Goal: Task Accomplishment & Management: Manage account settings

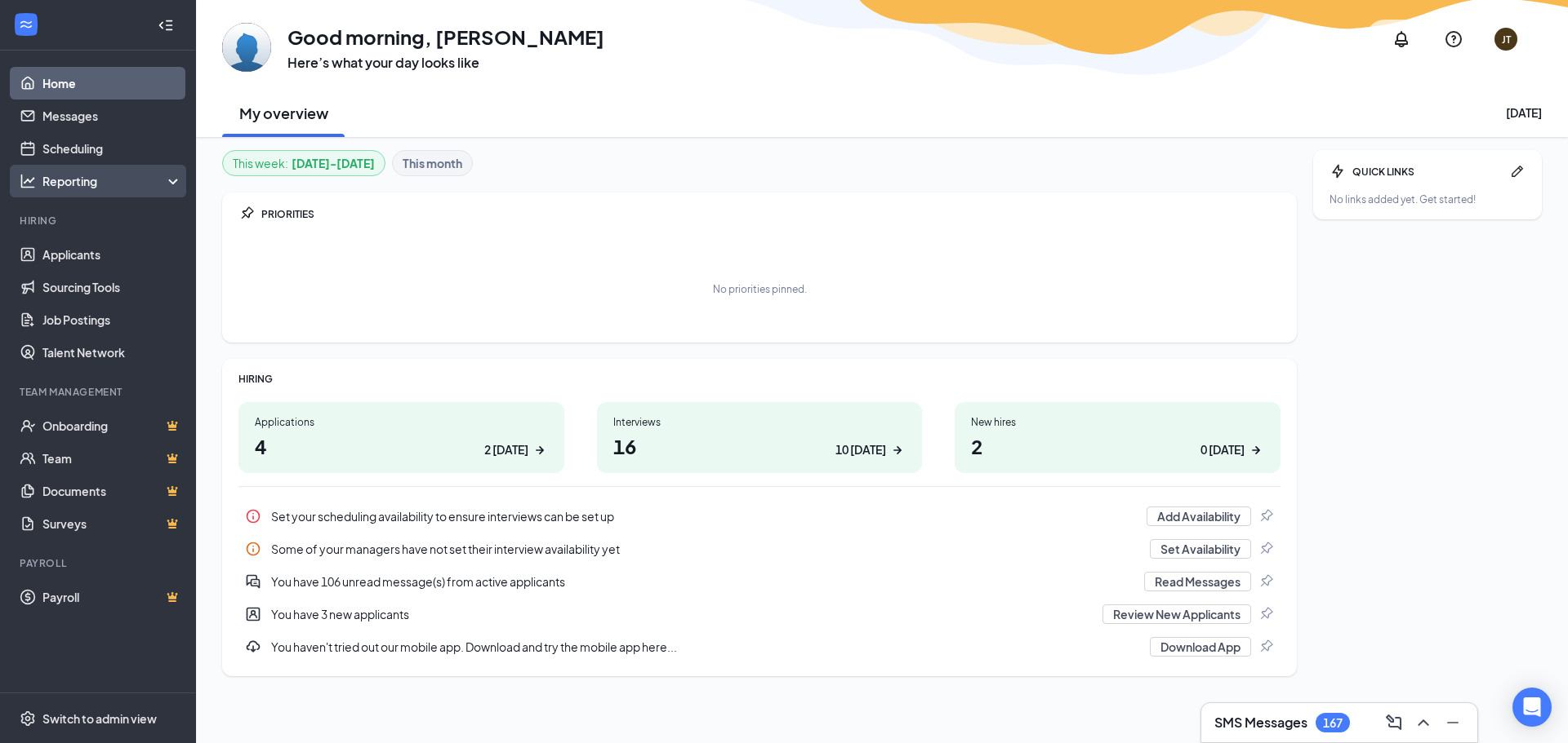
click at [172, 180] on div "Reporting" at bounding box center [112, 181] width 140 height 17
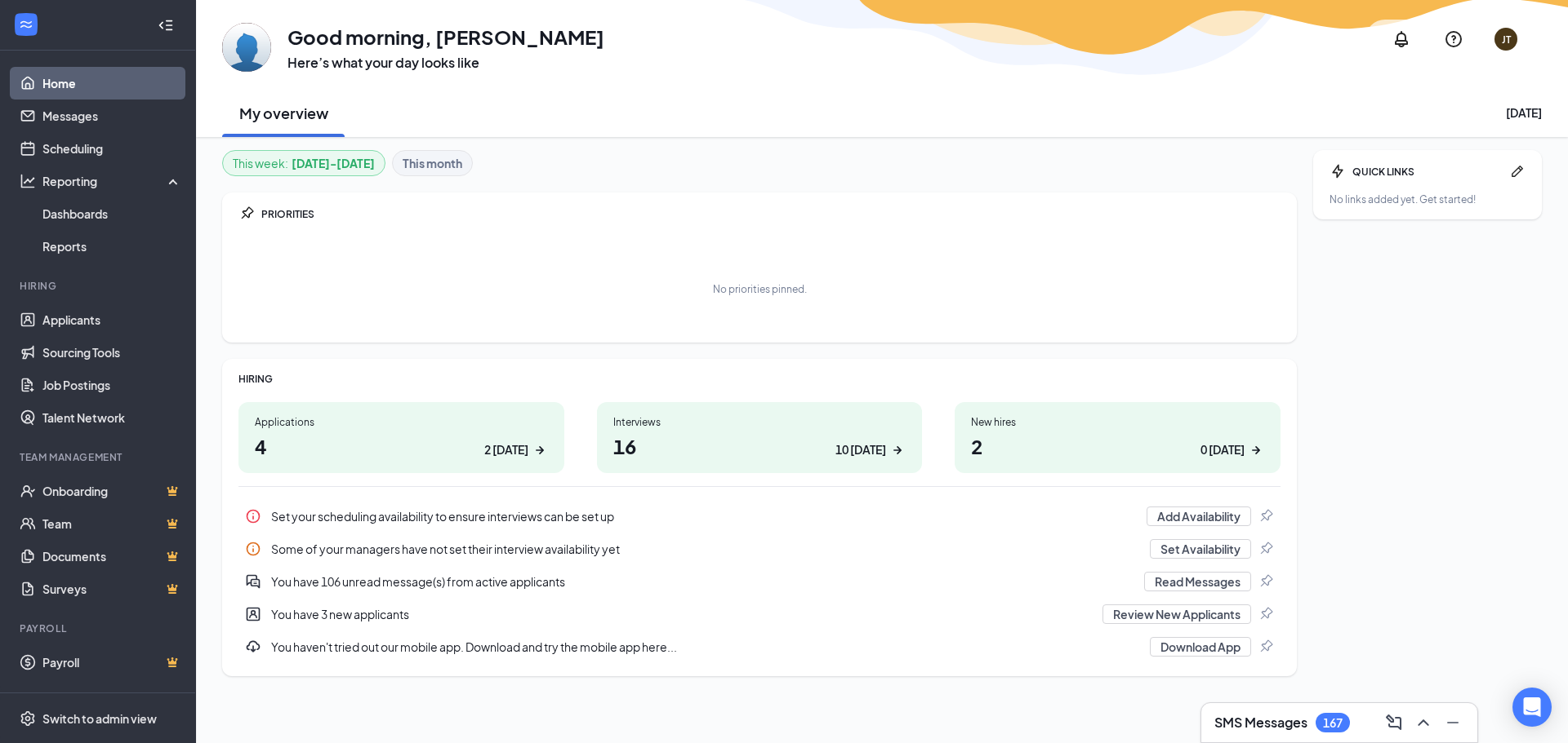
click at [161, 25] on icon "Collapse" at bounding box center [166, 26] width 17 height 17
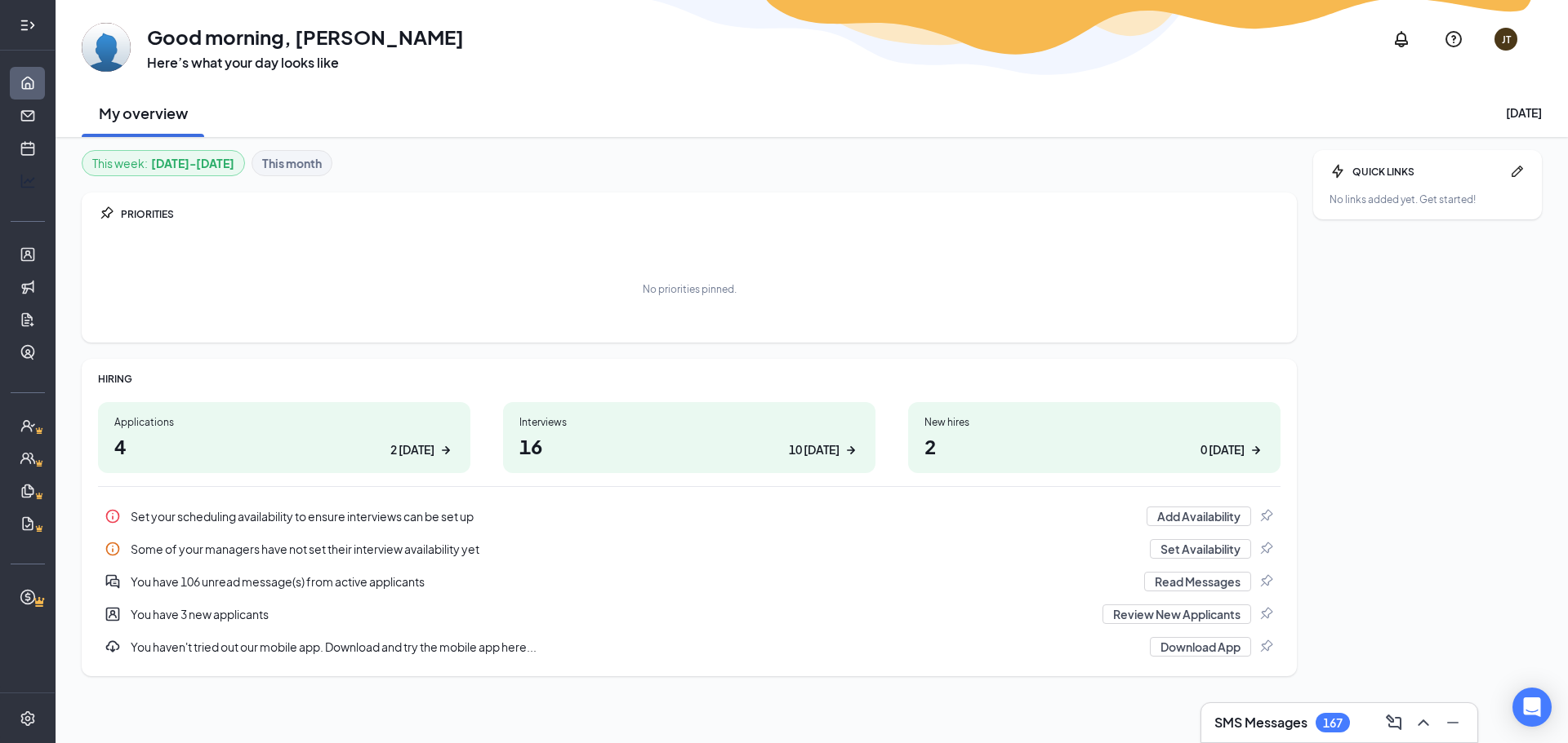
click at [25, 26] on icon "Expand" at bounding box center [28, 26] width 17 height 17
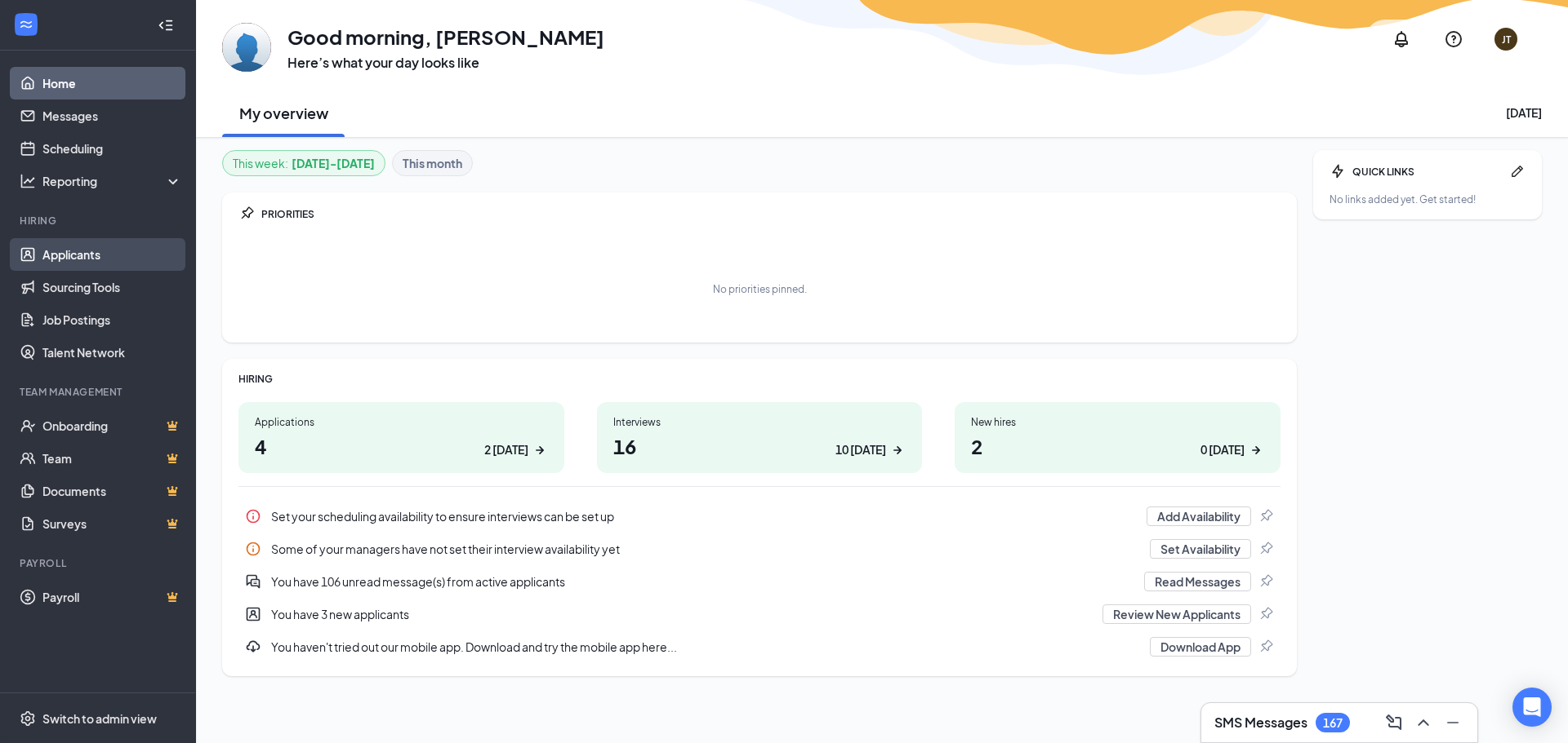
click at [59, 249] on link "Applicants" at bounding box center [112, 254] width 140 height 32
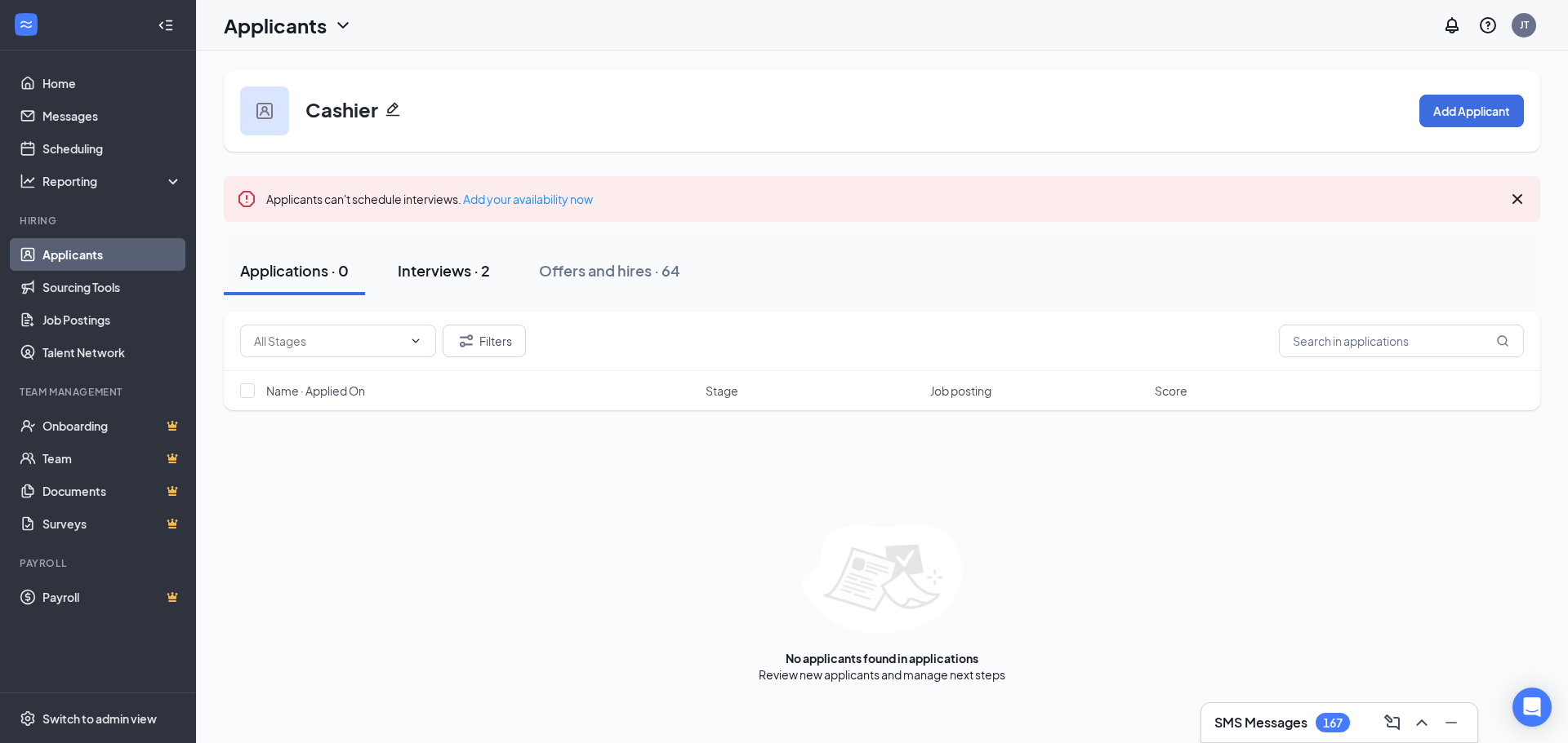
click at [459, 265] on div "Interviews · 2" at bounding box center [444, 271] width 92 height 20
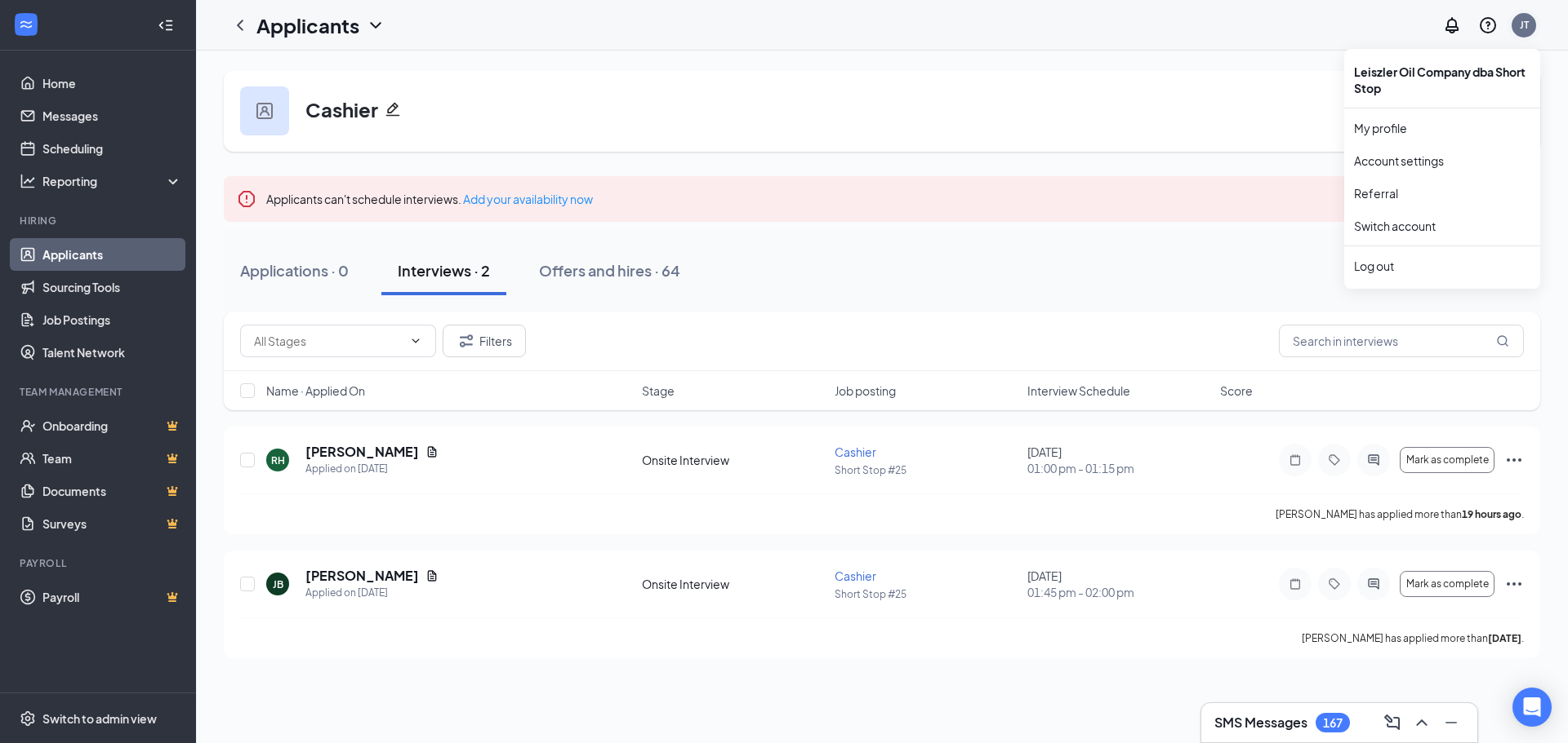
click at [1519, 25] on div "JT" at bounding box center [1524, 24] width 9 height 14
click at [1381, 262] on div "Log out" at bounding box center [1441, 266] width 176 height 17
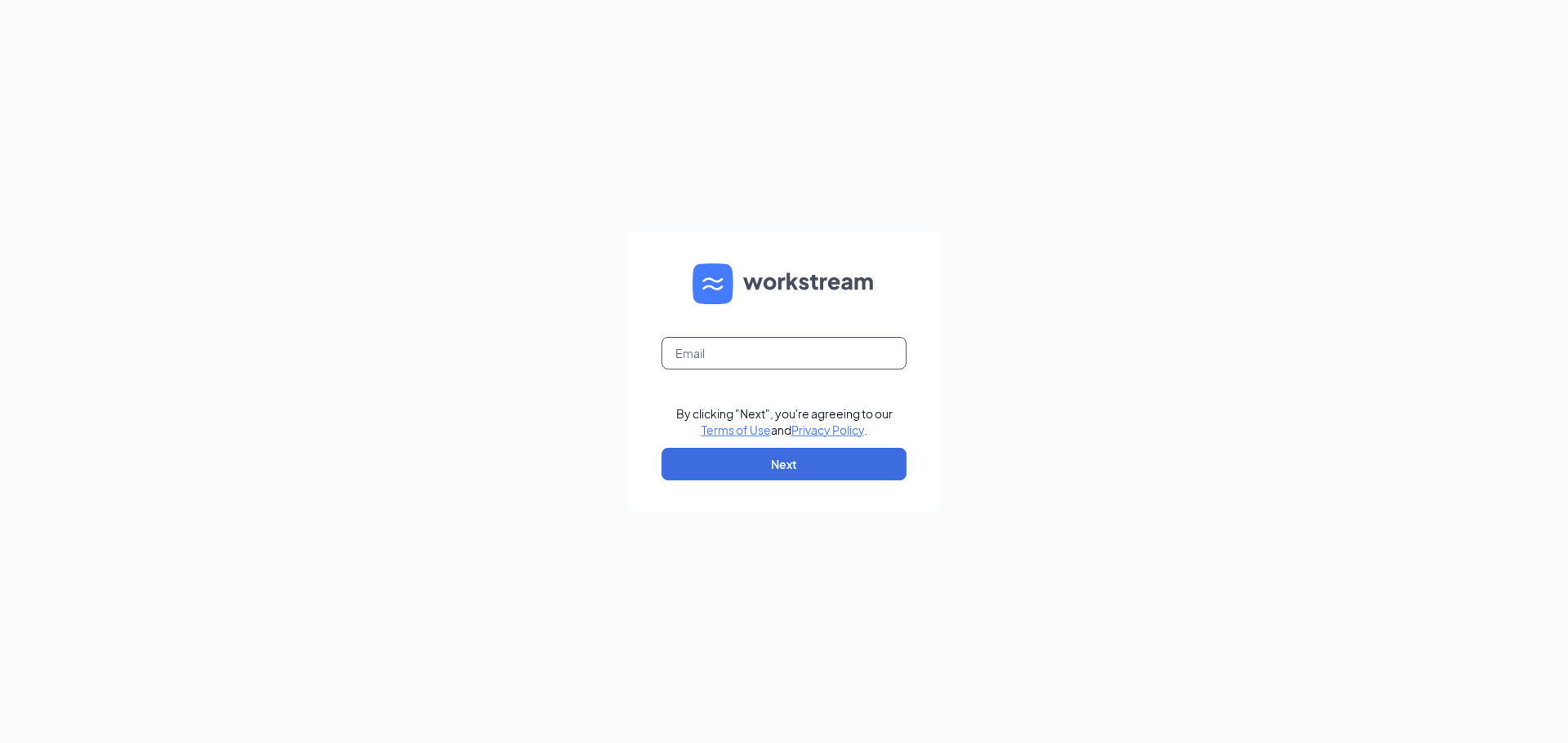
click at [692, 356] on input "text" at bounding box center [784, 353] width 245 height 32
type input "jturnbull@leiszler.com"
click at [781, 463] on button "Next" at bounding box center [784, 464] width 245 height 32
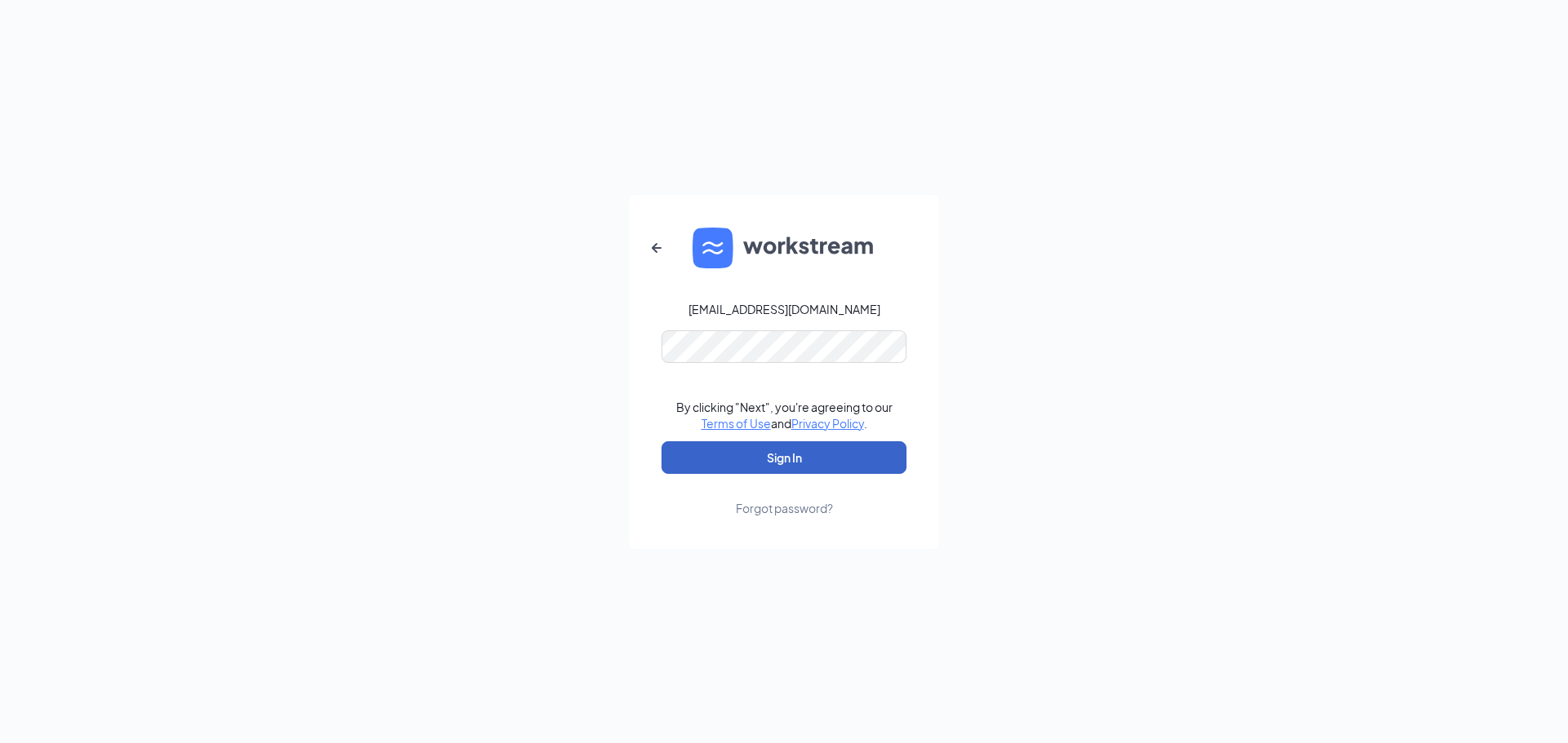
click at [778, 456] on button "Sign In" at bounding box center [784, 457] width 245 height 32
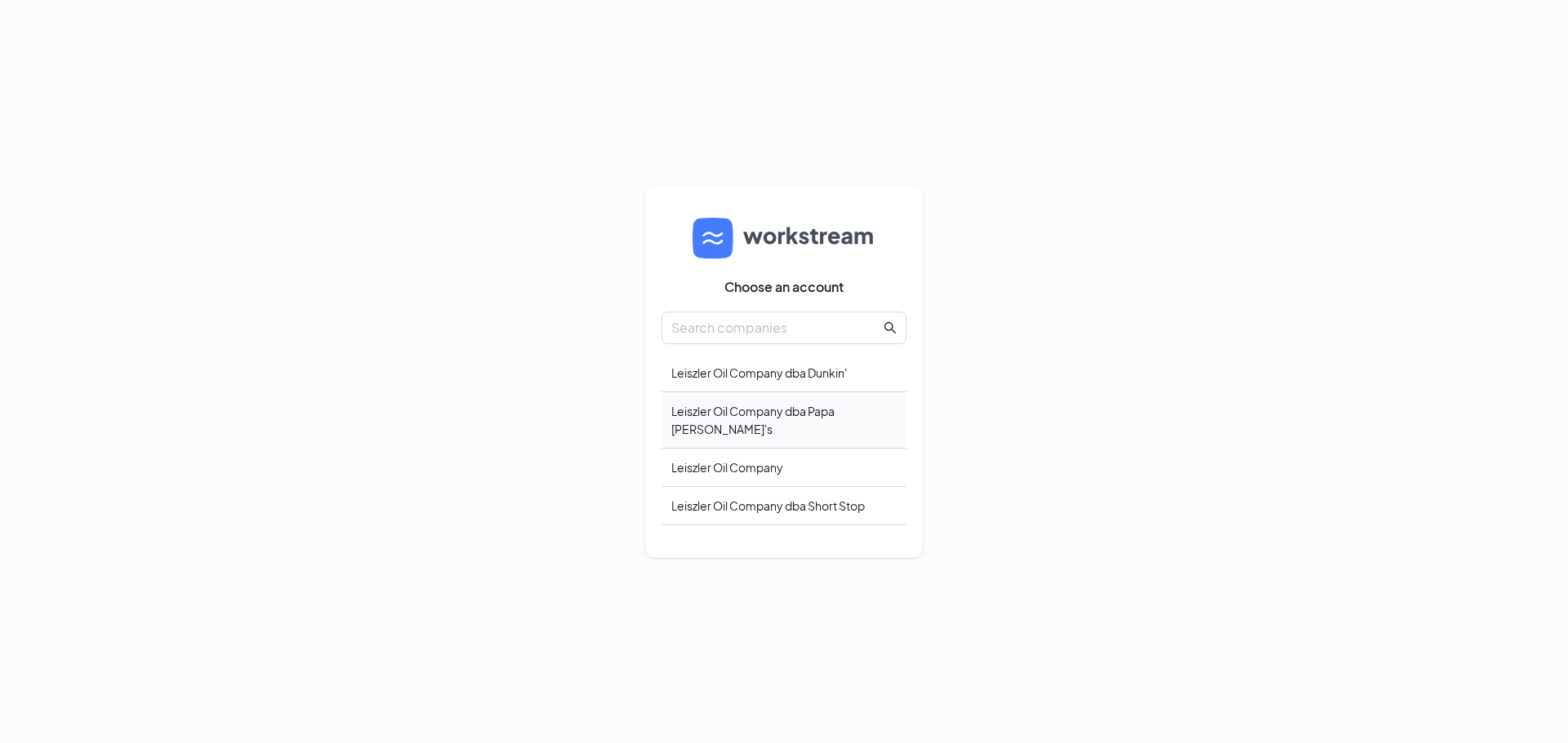
click at [812, 418] on div "Leiszler Oil Company dba Papa John's" at bounding box center [784, 420] width 245 height 56
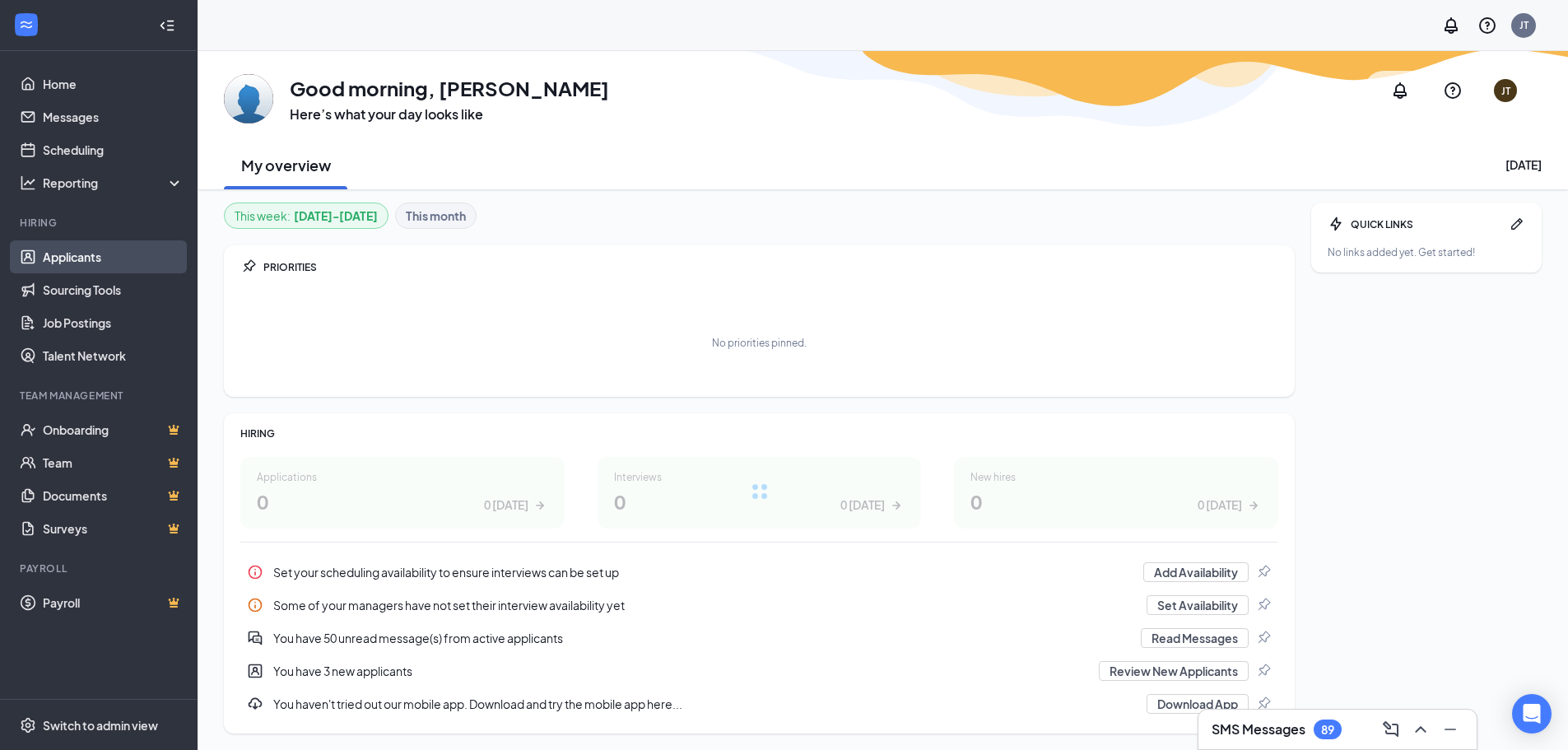
click at [61, 254] on link "Applicants" at bounding box center [113, 257] width 141 height 33
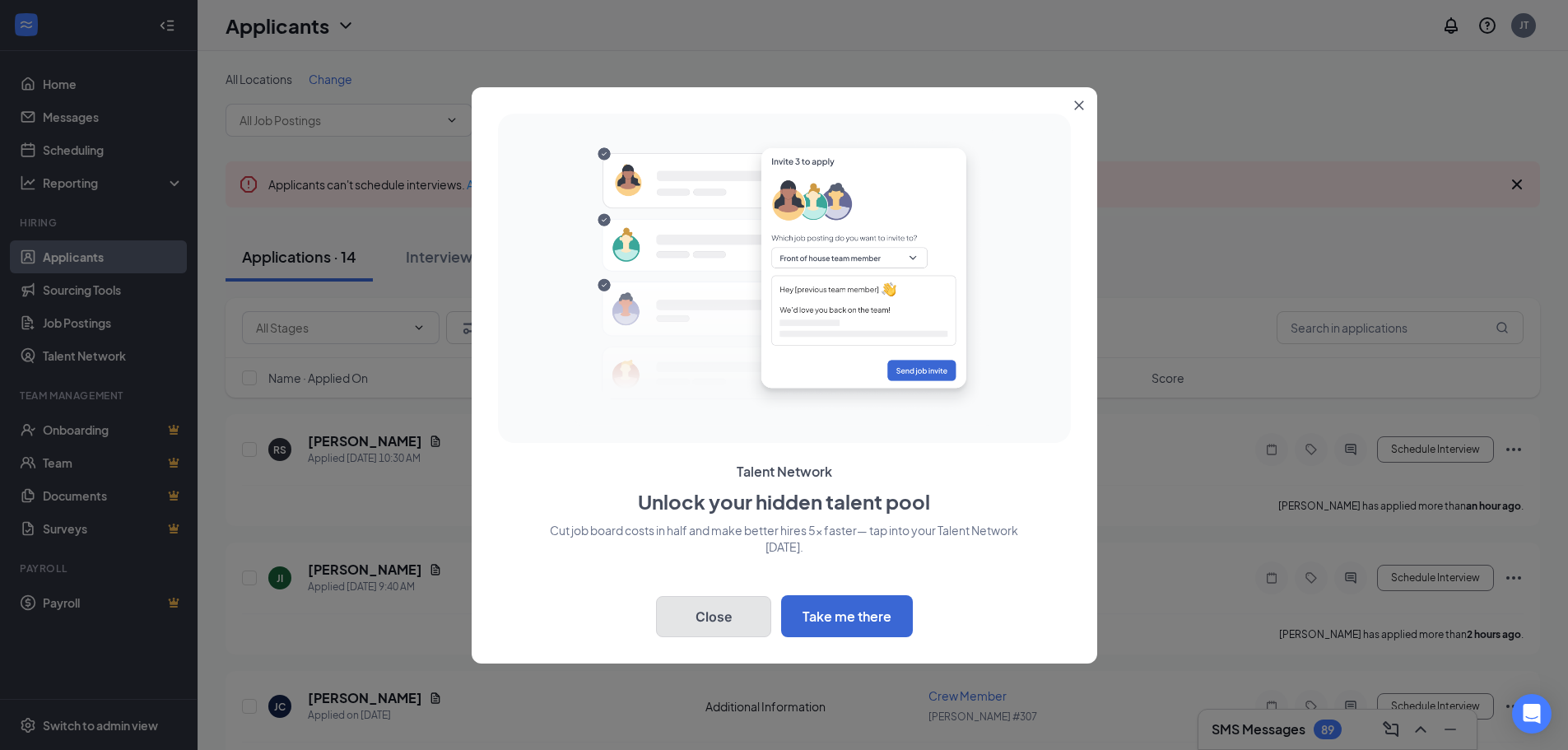
click at [713, 616] on button "Close" at bounding box center [713, 617] width 115 height 41
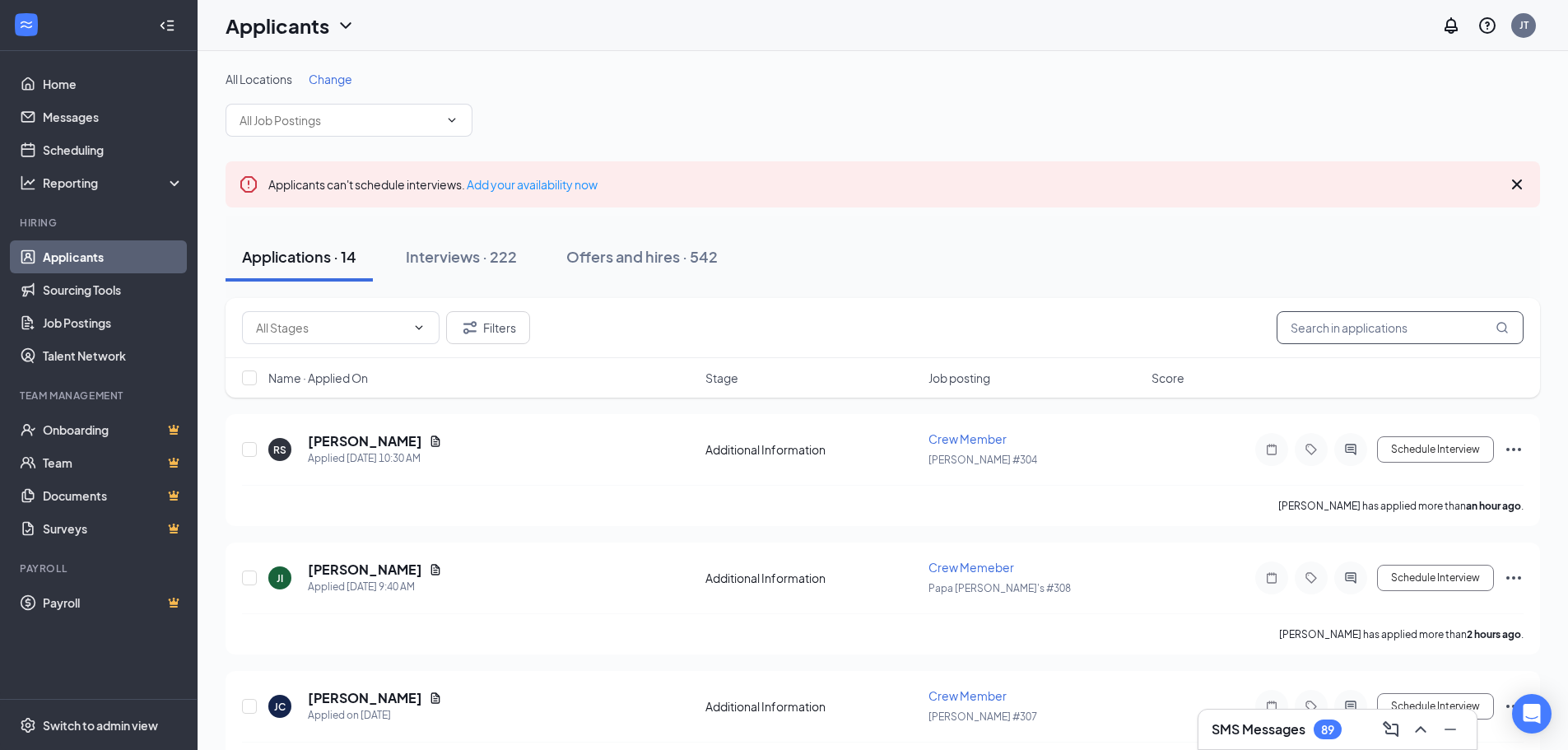
click at [1328, 331] on input "text" at bounding box center [1401, 327] width 247 height 33
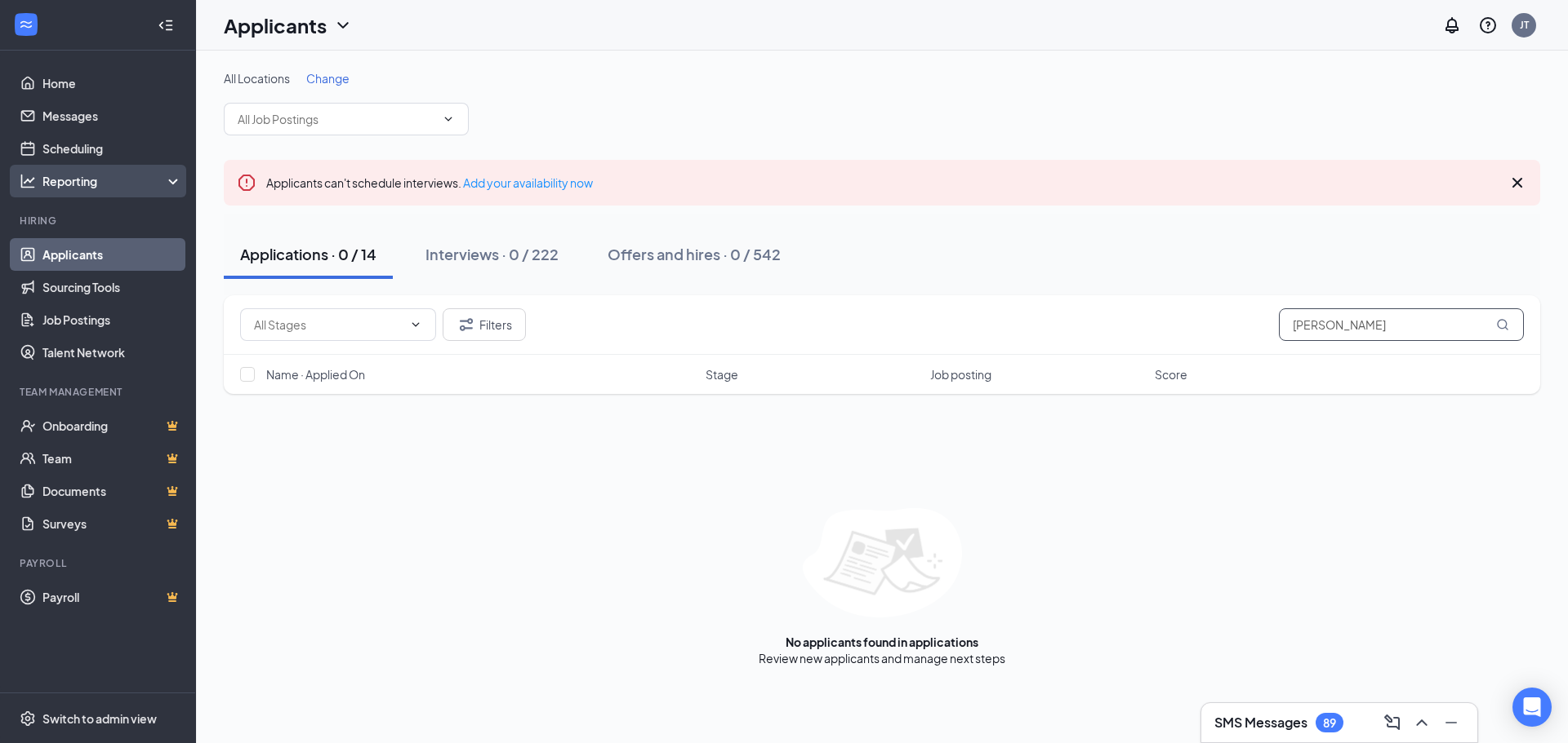
type input "[PERSON_NAME]"
click at [492, 255] on div "Interviews · 0 / 222" at bounding box center [492, 254] width 133 height 20
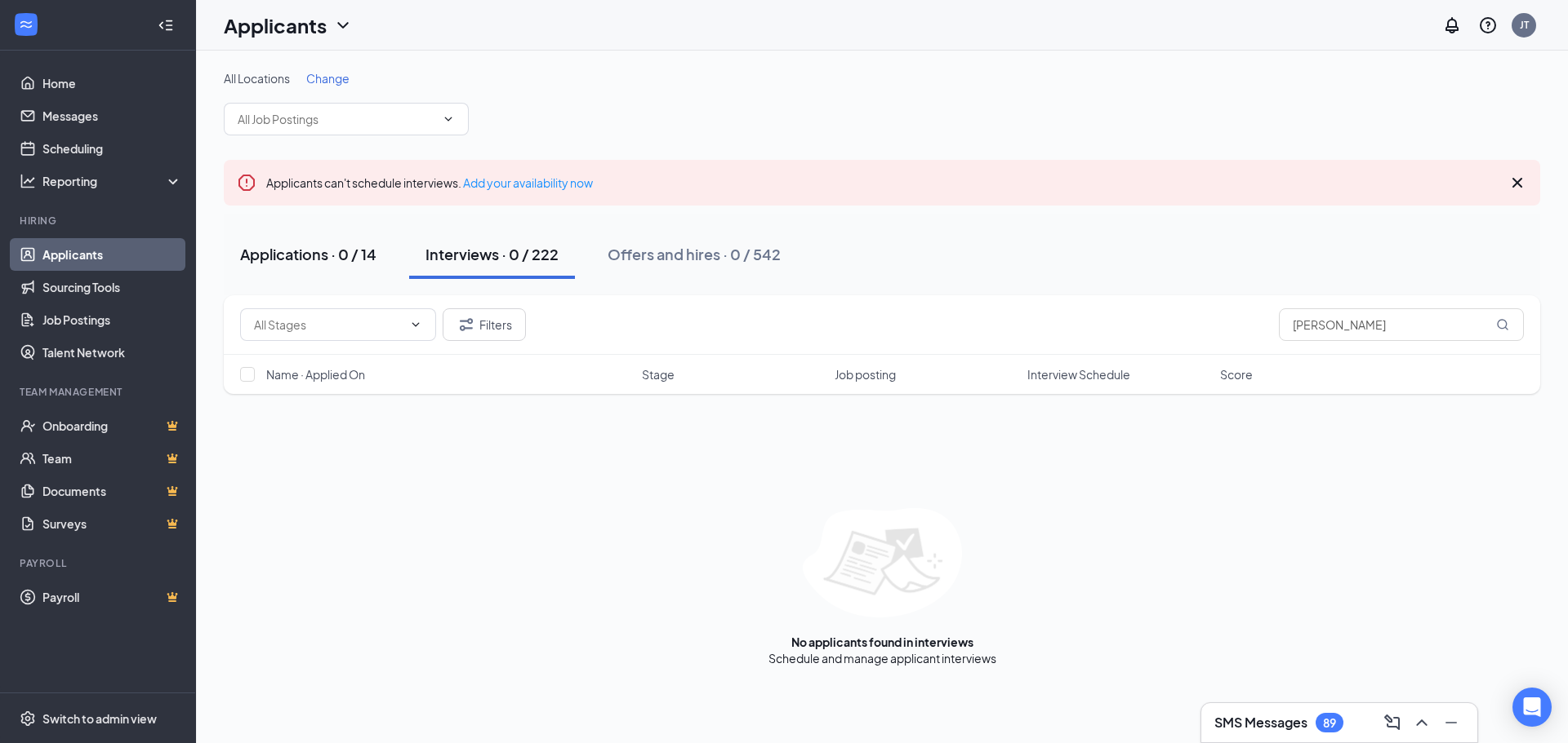
click at [315, 250] on div "Applications · 0 / 14" at bounding box center [309, 254] width 136 height 20
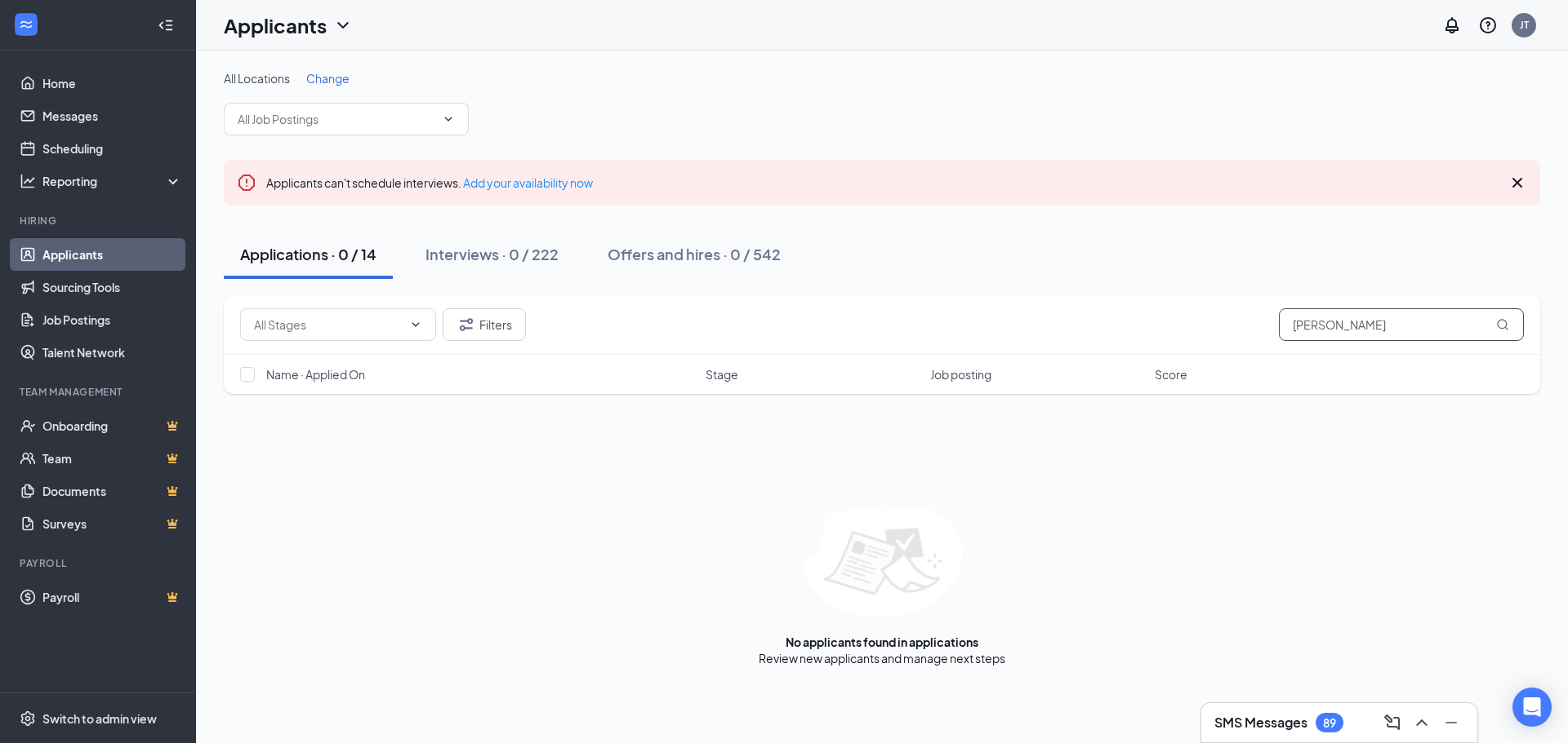
click at [1340, 326] on input "[PERSON_NAME]" at bounding box center [1401, 324] width 245 height 32
drag, startPoint x: 1350, startPoint y: 323, endPoint x: 1251, endPoint y: 331, distance: 99.3
click at [1251, 331] on div "Filters burton" at bounding box center [882, 324] width 1283 height 32
type input "[PERSON_NAME]"
click at [1516, 180] on icon "Cross" at bounding box center [1516, 182] width 19 height 19
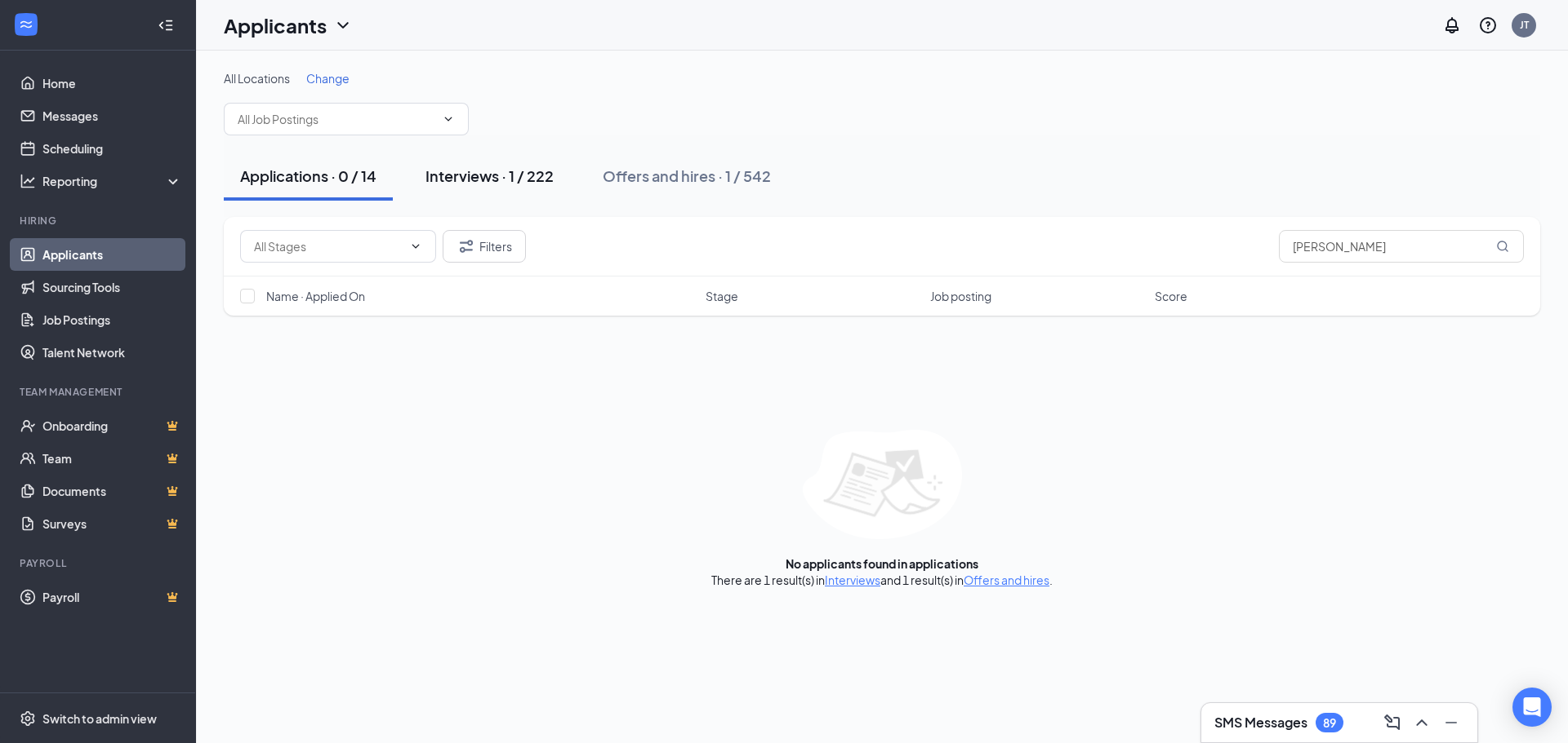
click at [496, 176] on div "Interviews · 1 / 222" at bounding box center [489, 176] width 128 height 20
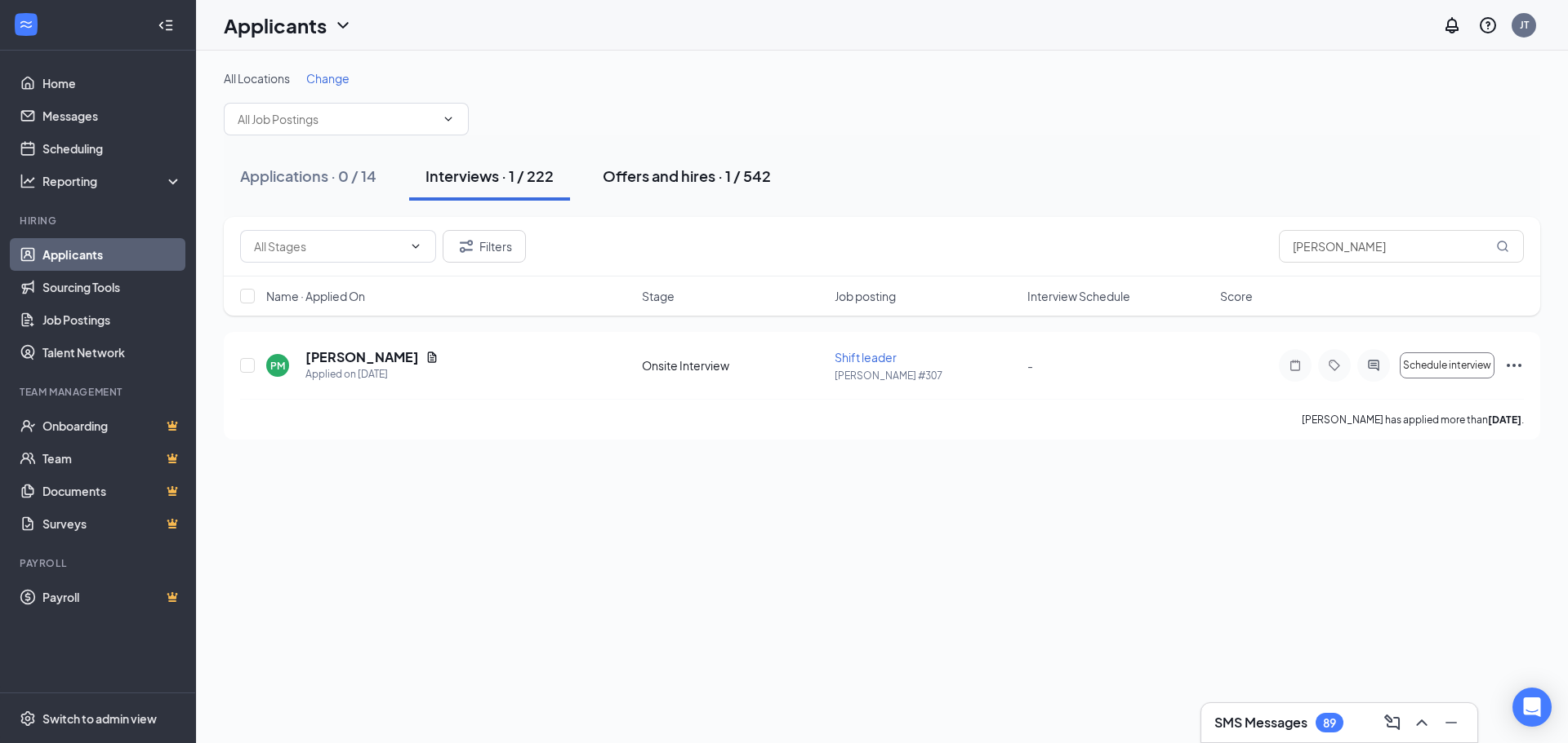
click at [688, 176] on div "Offers and hires · 1 / 542" at bounding box center [686, 176] width 169 height 20
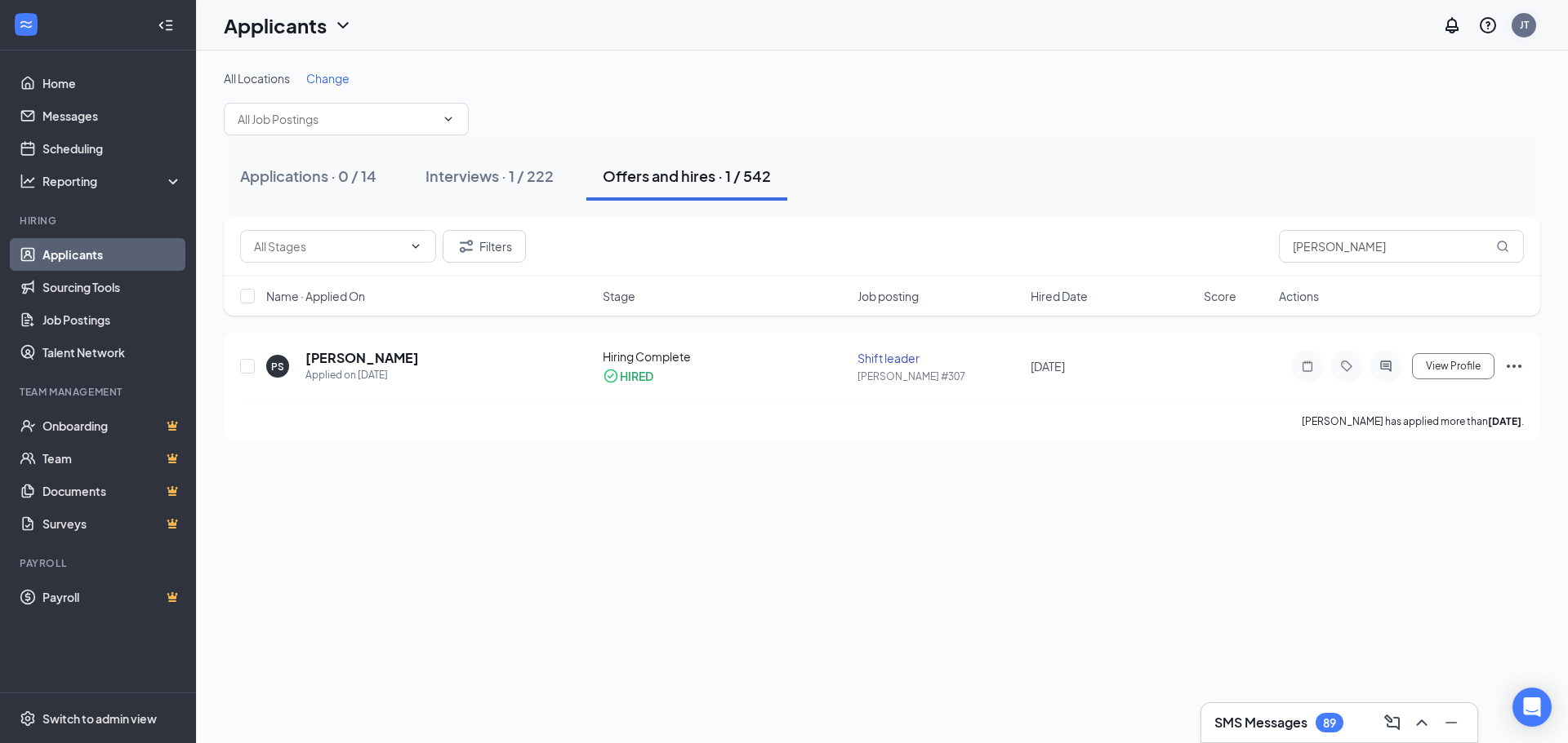
click at [1527, 32] on div "JT" at bounding box center [1524, 25] width 25 height 25
click at [1375, 225] on link "Switch account" at bounding box center [1394, 226] width 82 height 15
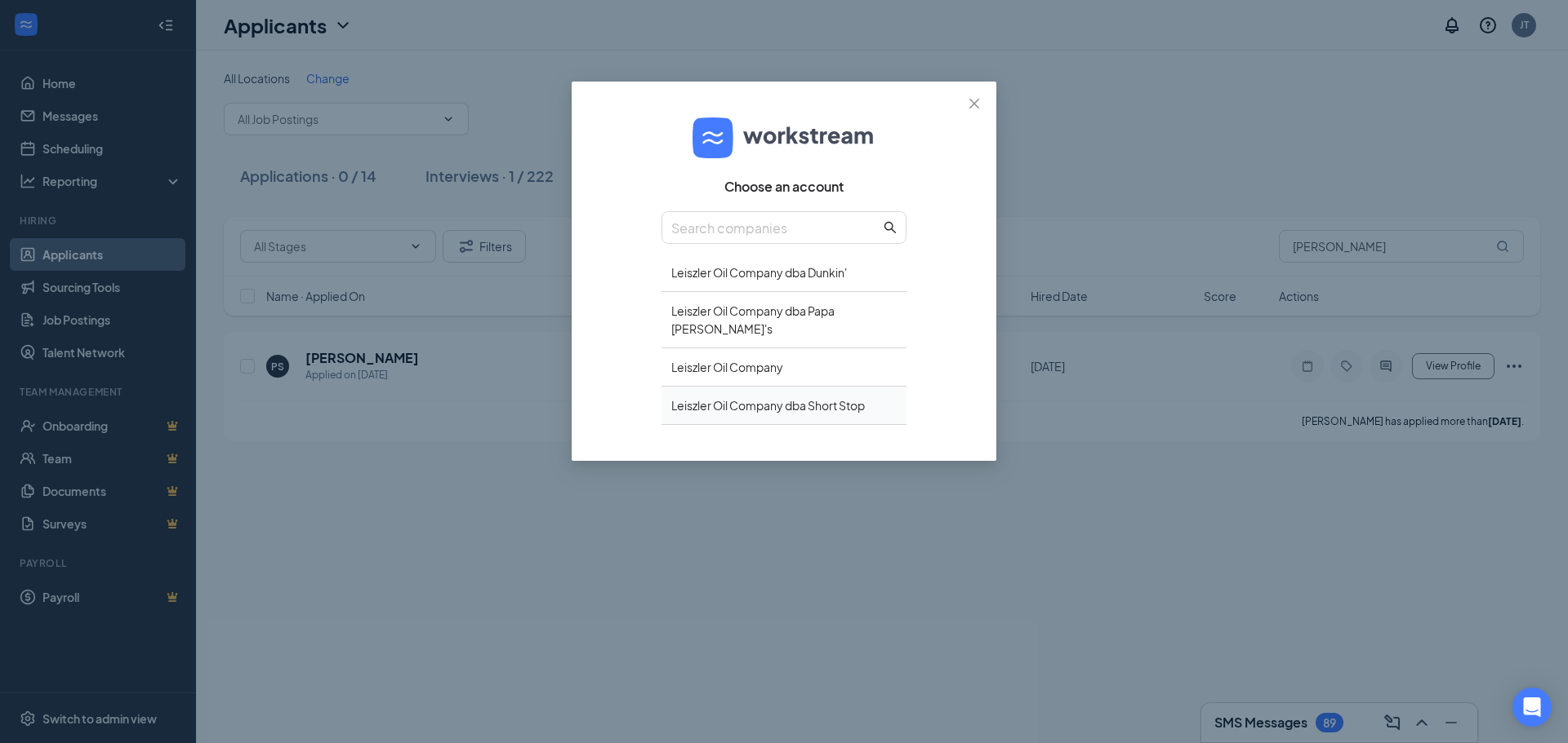
click at [729, 388] on div "Leiszler Oil Company dba Short Stop" at bounding box center [784, 406] width 245 height 39
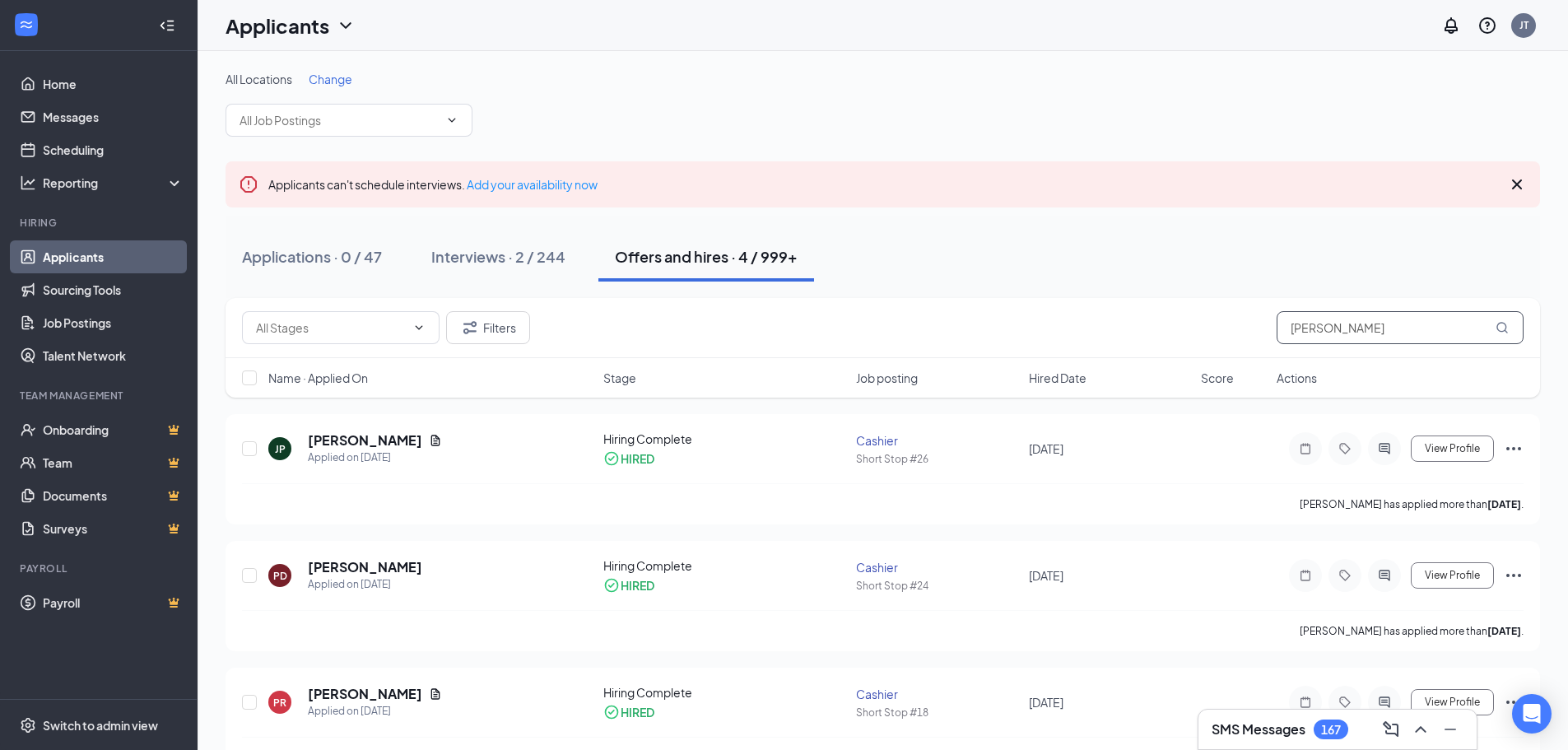
click at [1357, 326] on input "[PERSON_NAME]" at bounding box center [1401, 327] width 247 height 33
drag, startPoint x: 1357, startPoint y: 326, endPoint x: 1287, endPoint y: 330, distance: 70.1
click at [1287, 330] on input "[PERSON_NAME]" at bounding box center [1401, 327] width 247 height 33
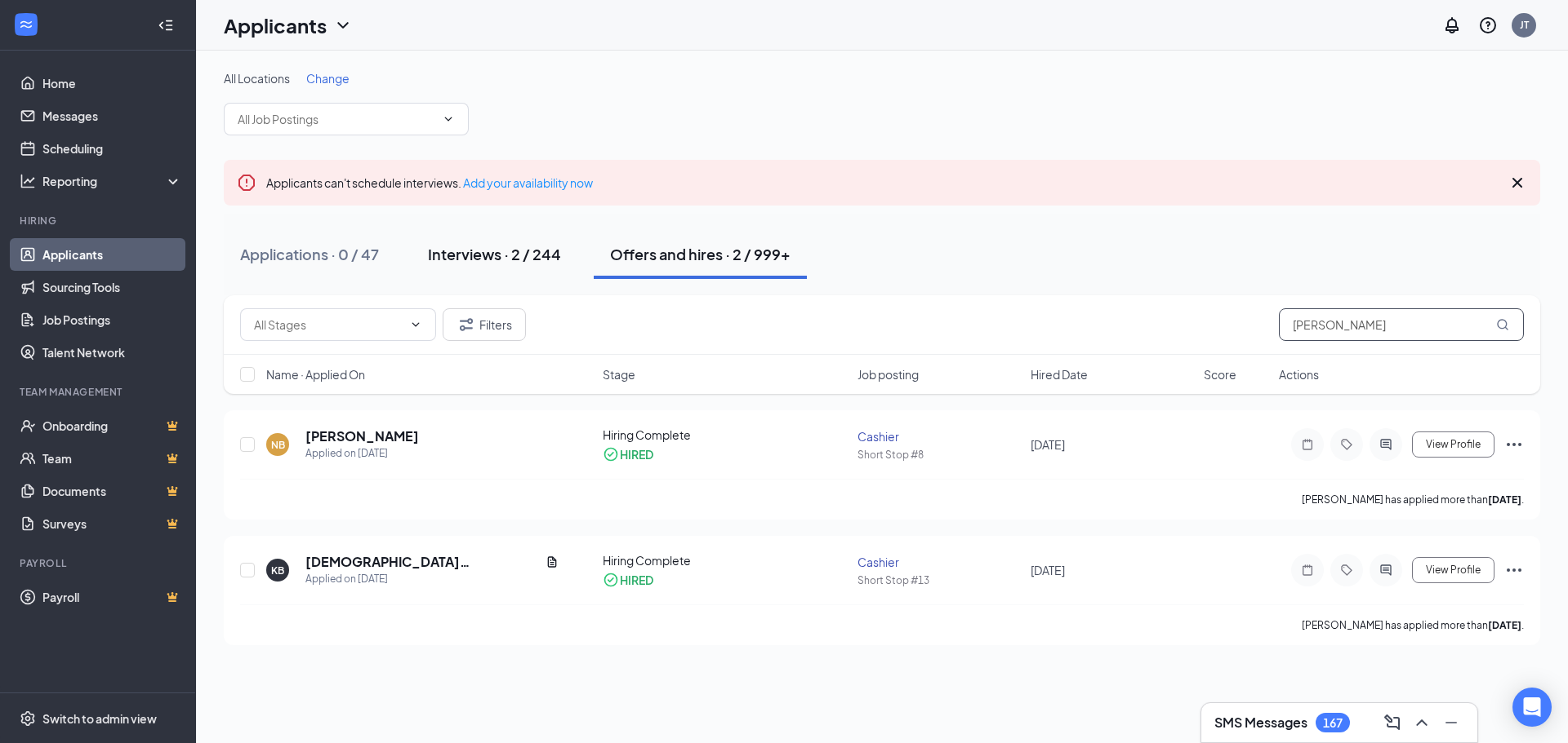
type input "[PERSON_NAME]"
click at [460, 248] on div "Interviews · 2 / 244" at bounding box center [494, 254] width 133 height 20
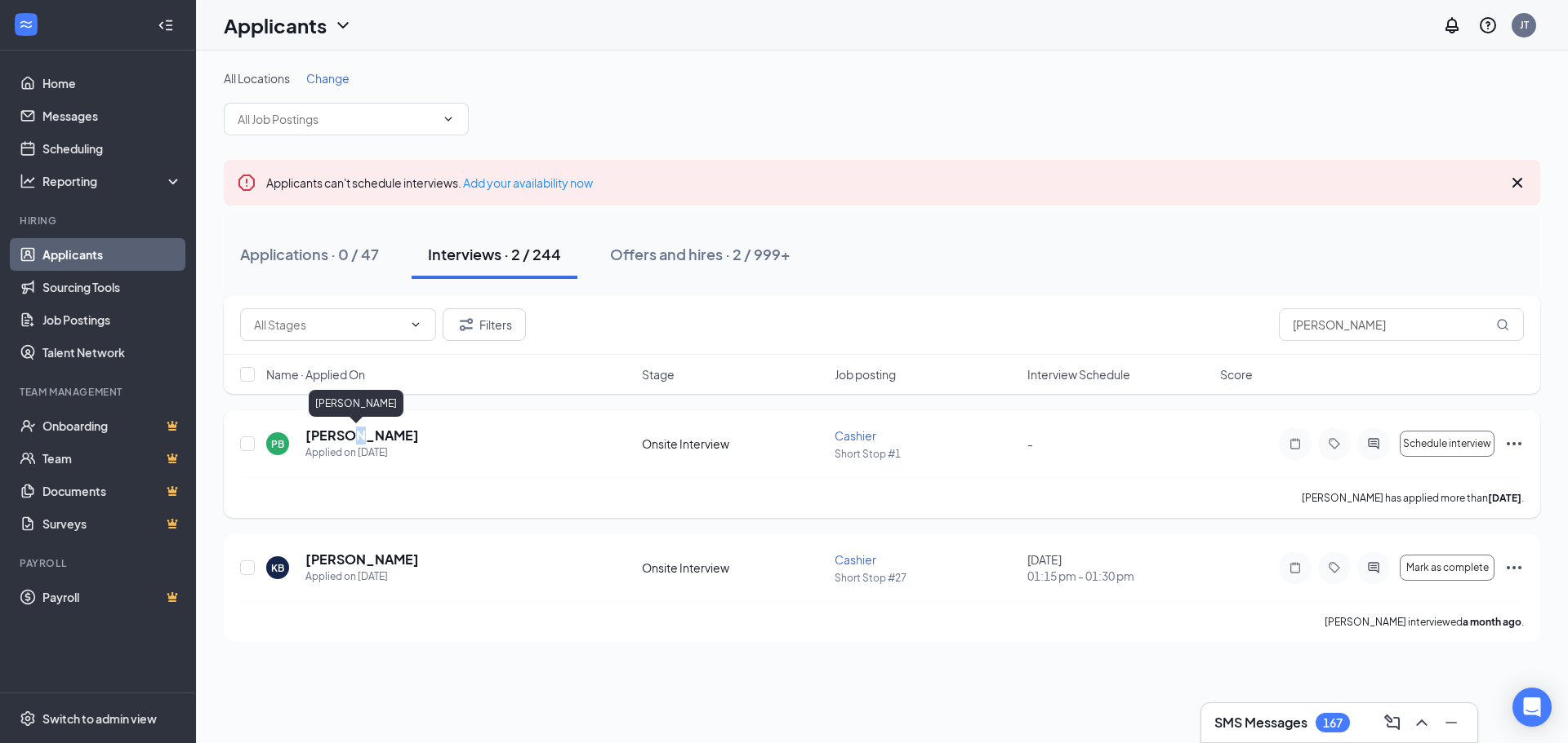
click at [348, 432] on h5 "[PERSON_NAME]" at bounding box center [361, 435] width 113 height 17
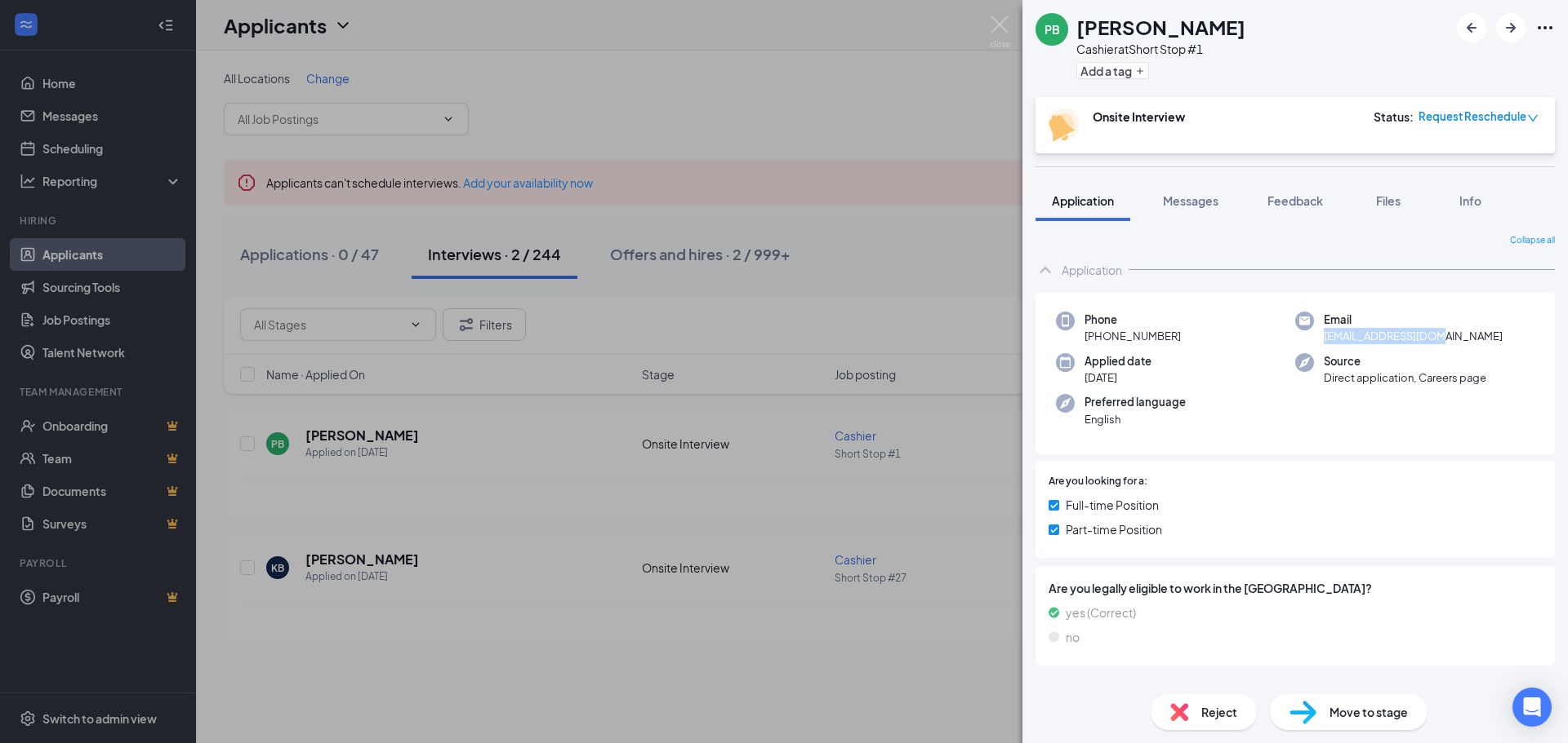
drag, startPoint x: 1318, startPoint y: 337, endPoint x: 1455, endPoint y: 337, distance: 137.0
click at [1455, 337] on div "Email [EMAIL_ADDRESS][DOMAIN_NAME]" at bounding box center [1415, 329] width 240 height 33
click at [999, 25] on img at bounding box center [1000, 32] width 20 height 32
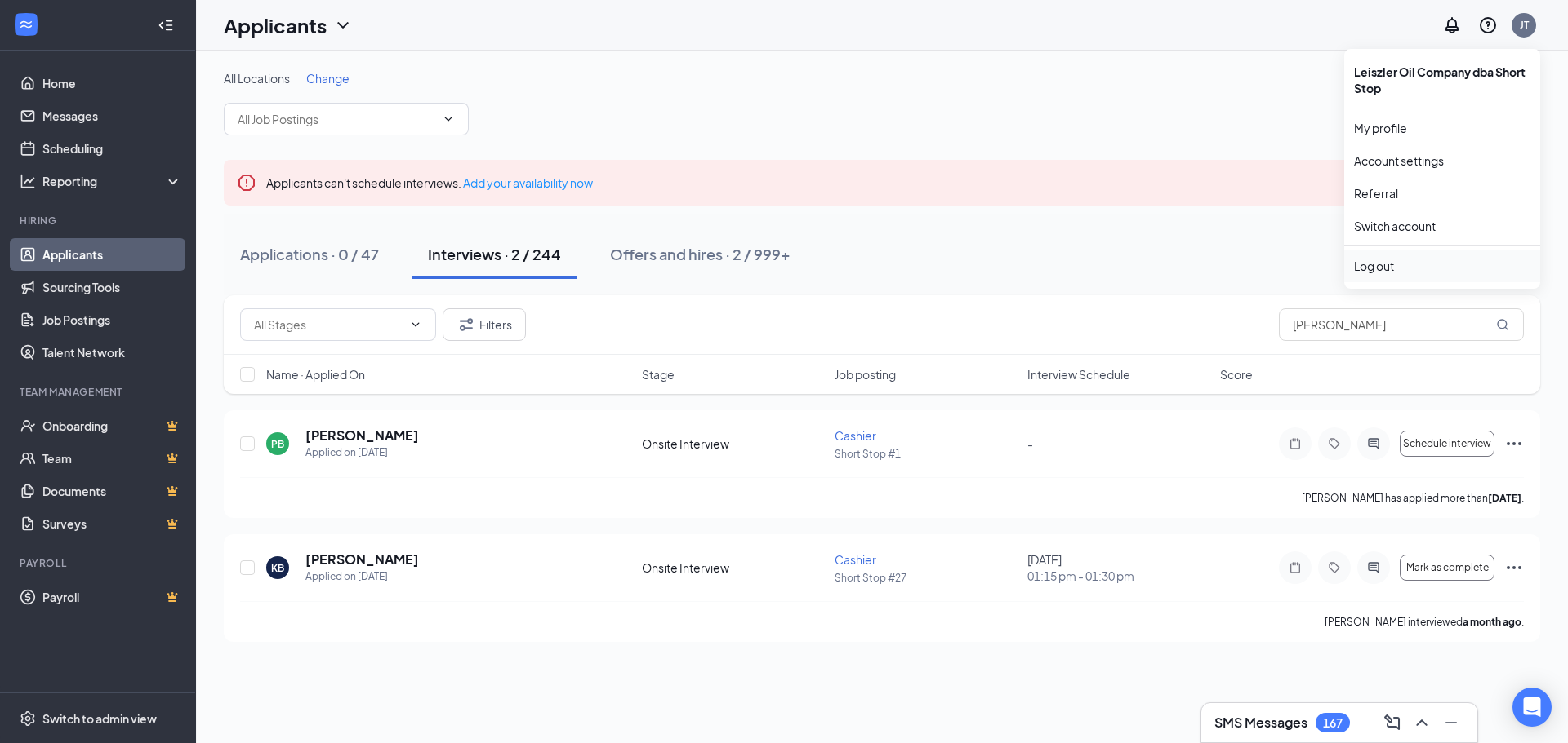
click at [1386, 262] on div "Log out" at bounding box center [1441, 266] width 176 height 17
